Goal: Task Accomplishment & Management: Manage account settings

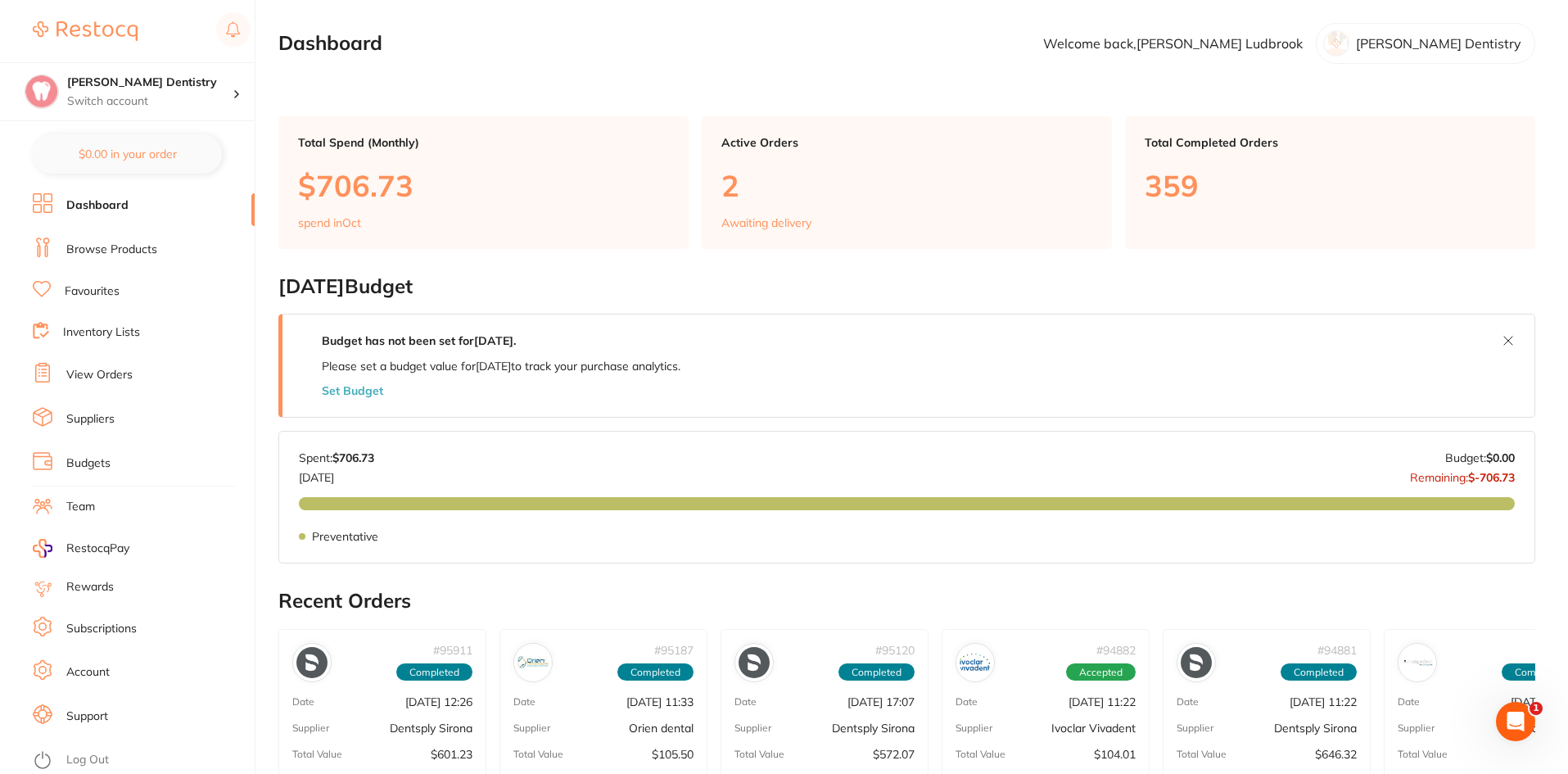
scroll to position [410, 0]
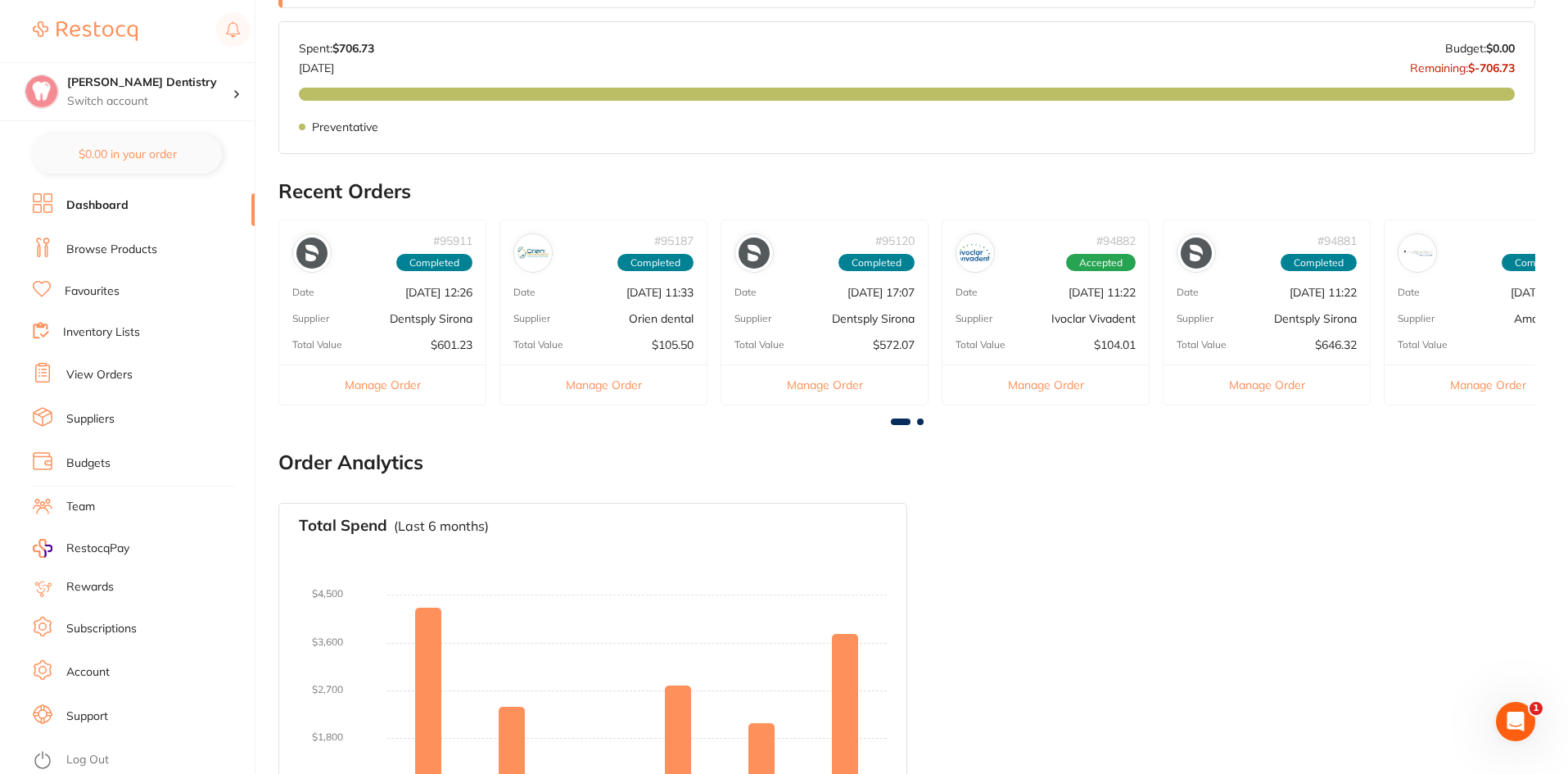
click at [92, 373] on link "View Orders" at bounding box center [100, 374] width 67 height 17
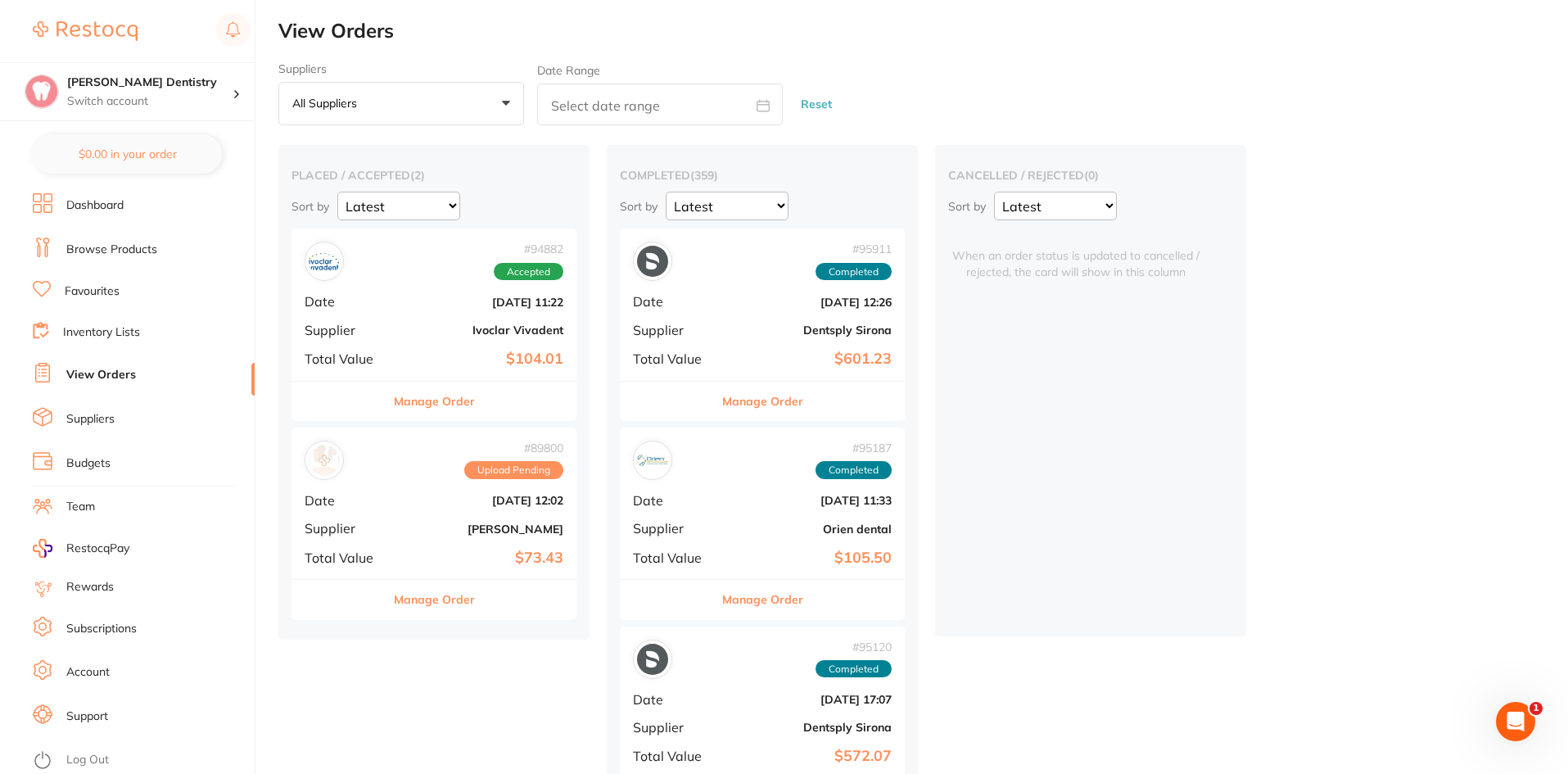
click at [438, 399] on button "Manage Order" at bounding box center [434, 401] width 82 height 39
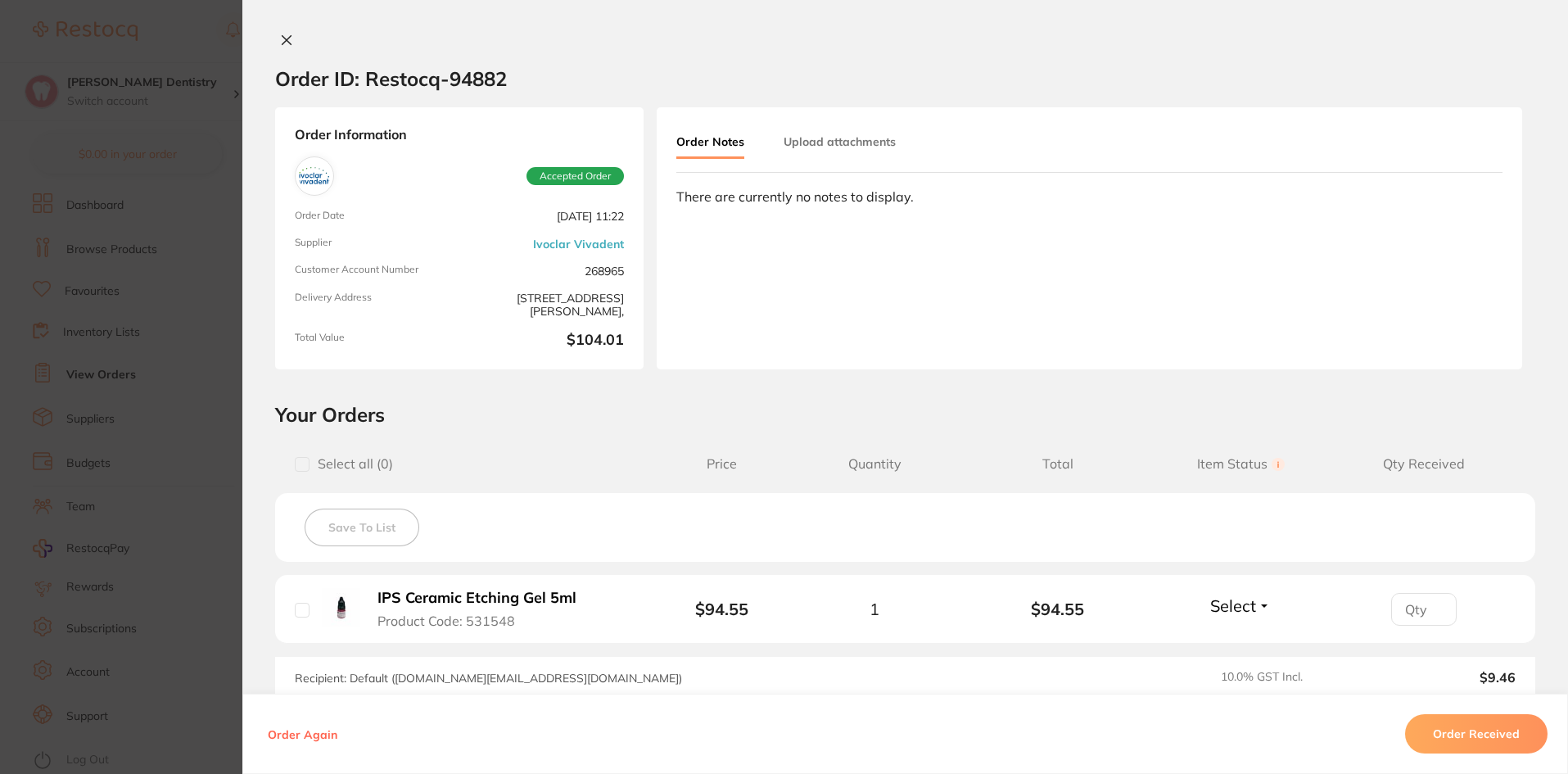
click at [1260, 613] on button "Select" at bounding box center [1241, 605] width 71 height 21
click at [1235, 638] on span "Received" at bounding box center [1241, 640] width 42 height 13
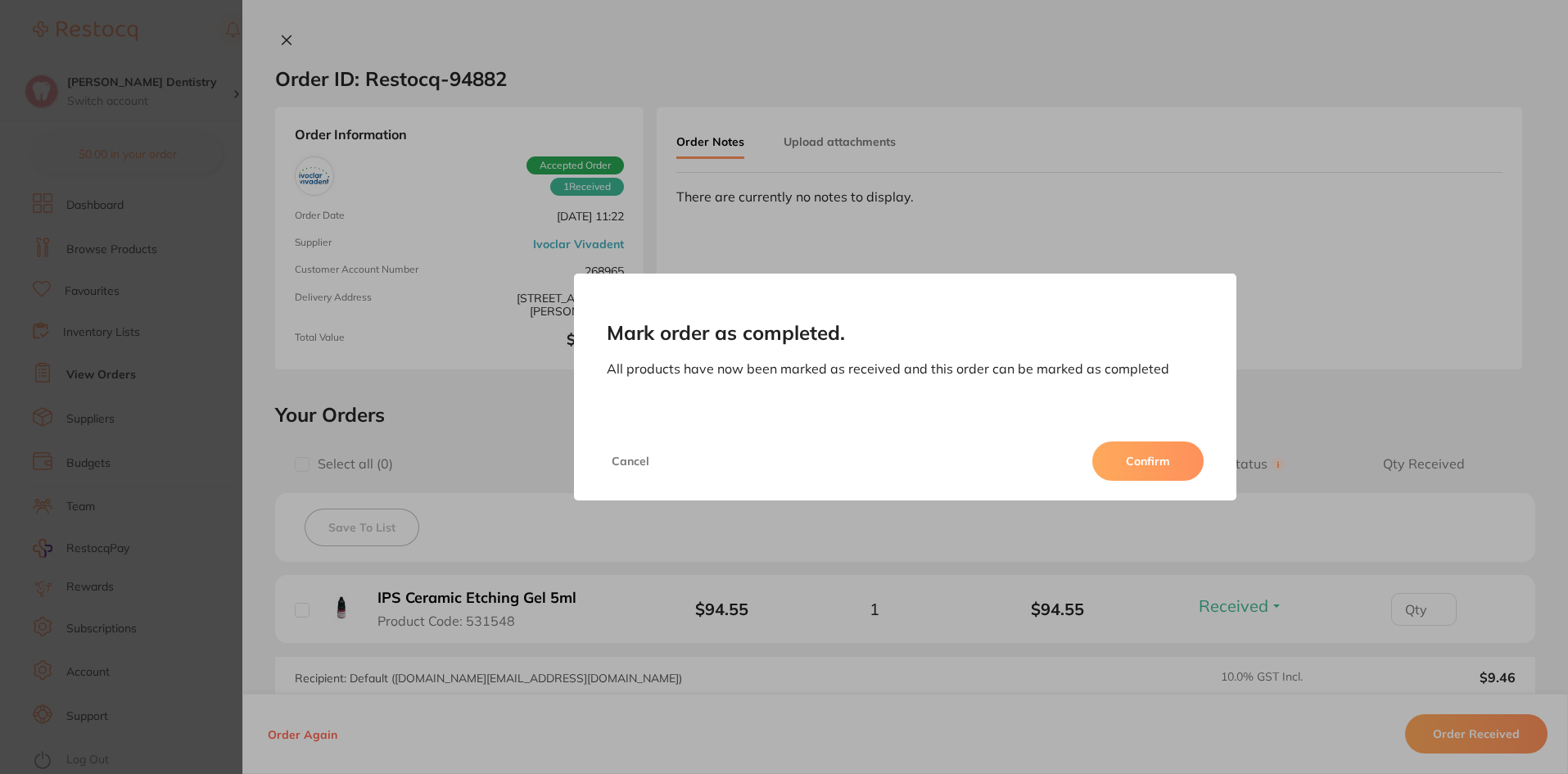
click at [1167, 468] on button "Confirm" at bounding box center [1148, 461] width 111 height 39
